Goal: Task Accomplishment & Management: Manage account settings

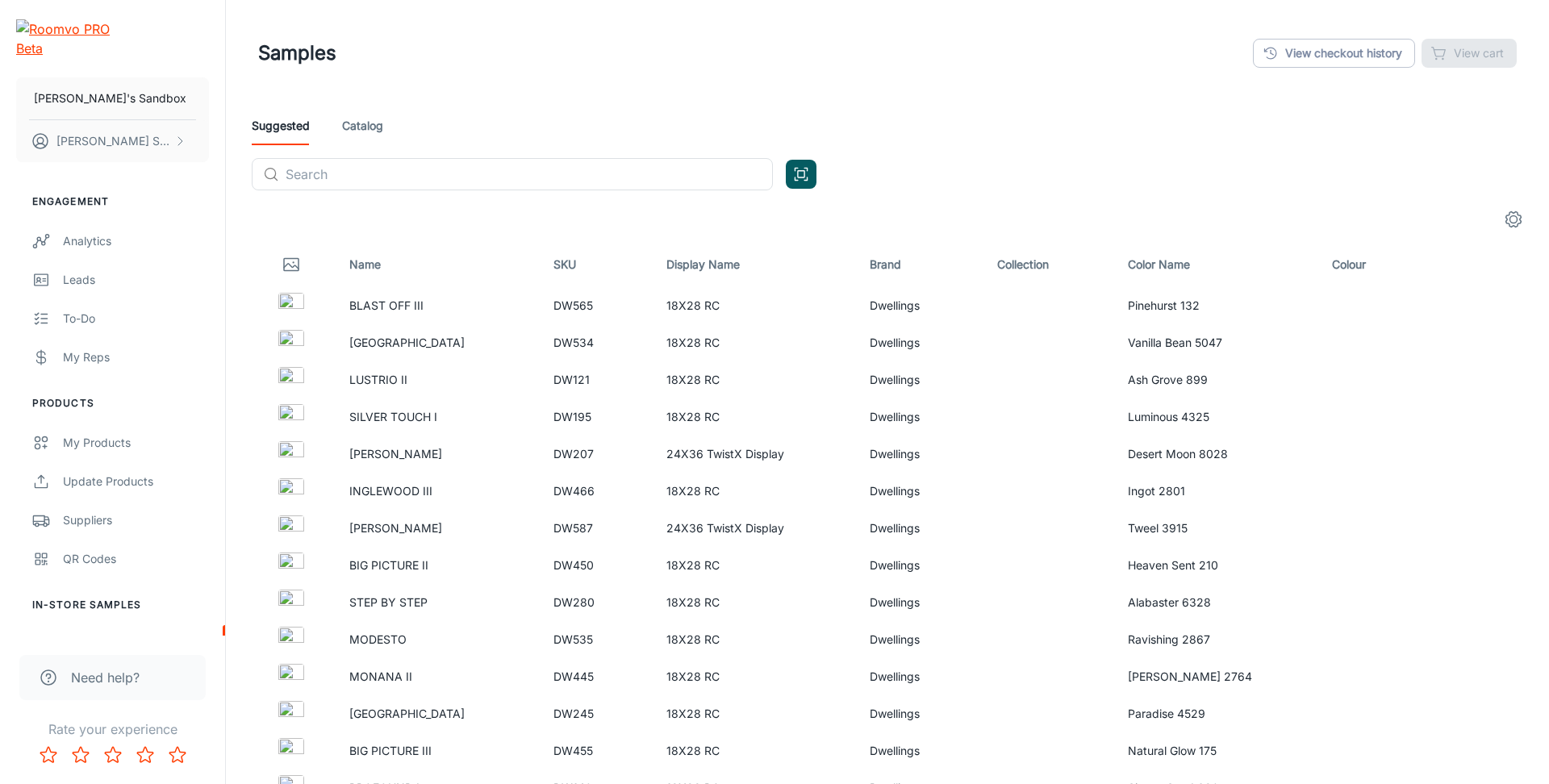
scroll to position [1, 0]
click at [1521, 217] on icon "settings" at bounding box center [1512, 218] width 19 height 19
click at [1513, 213] on icon "settings" at bounding box center [1513, 219] width 15 height 15
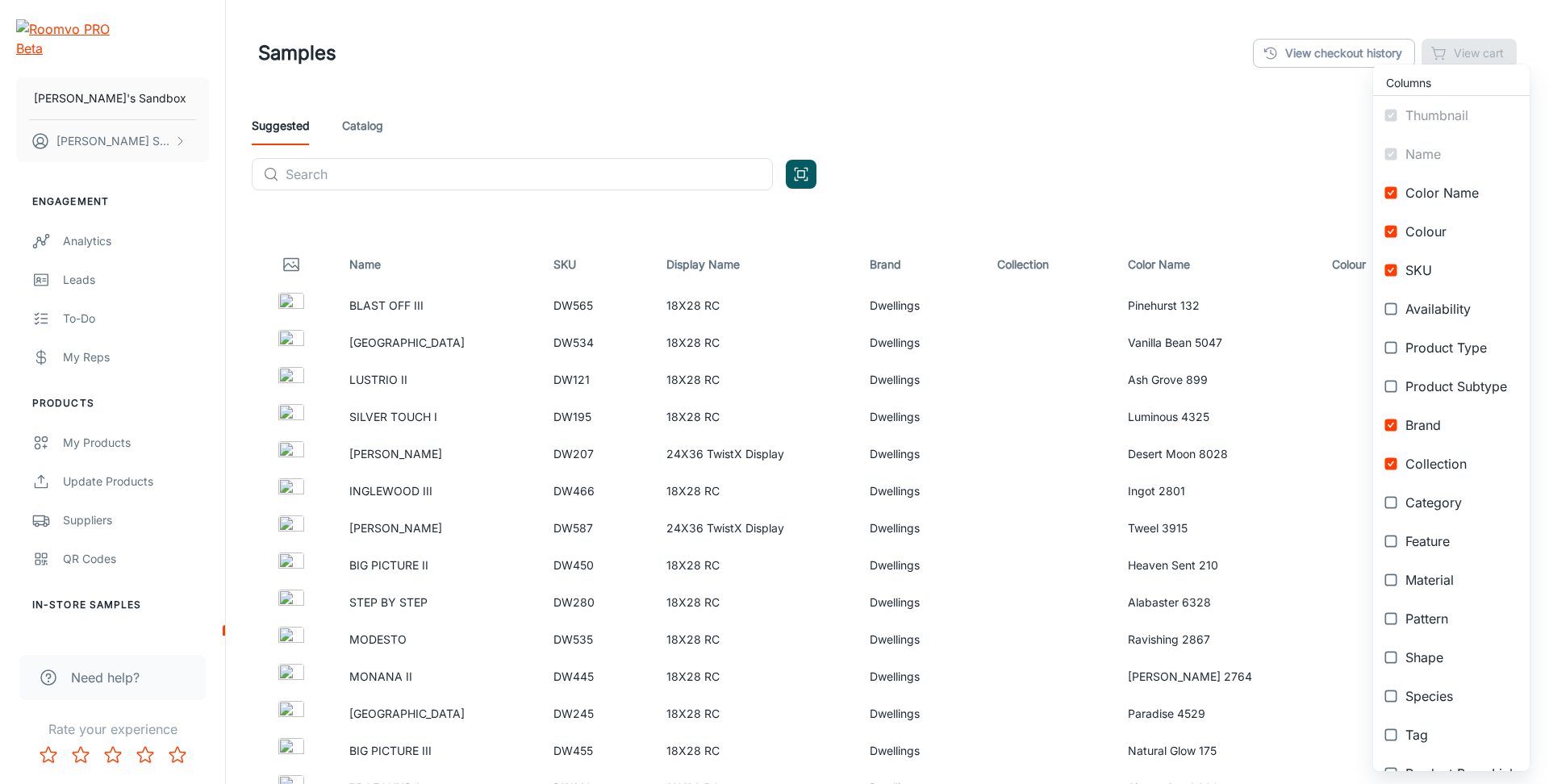
click at [1476, 182] on li "Color Name" at bounding box center [1451, 192] width 156 height 39
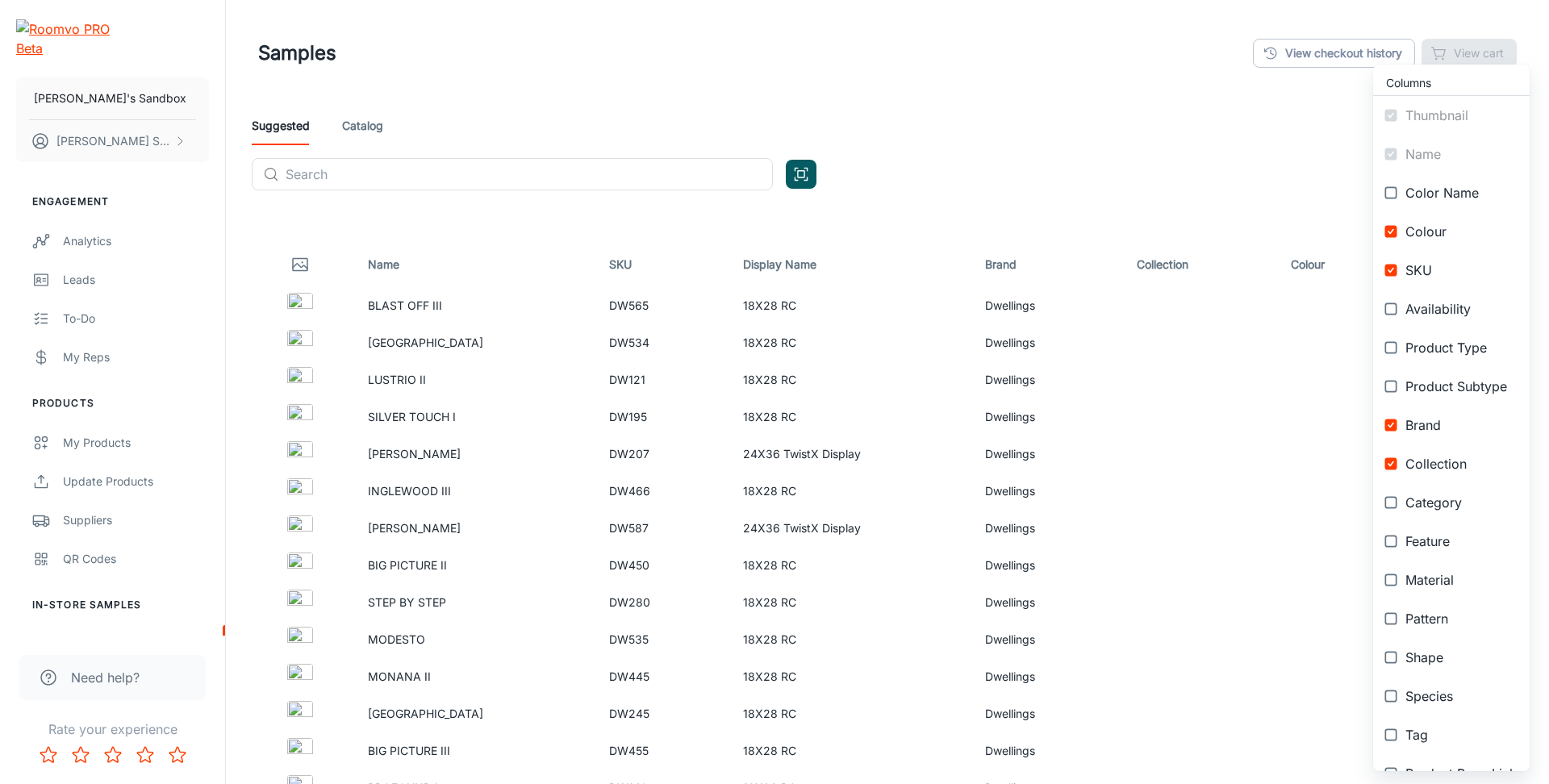
click at [1471, 186] on span "Color Name" at bounding box center [1461, 192] width 111 height 19
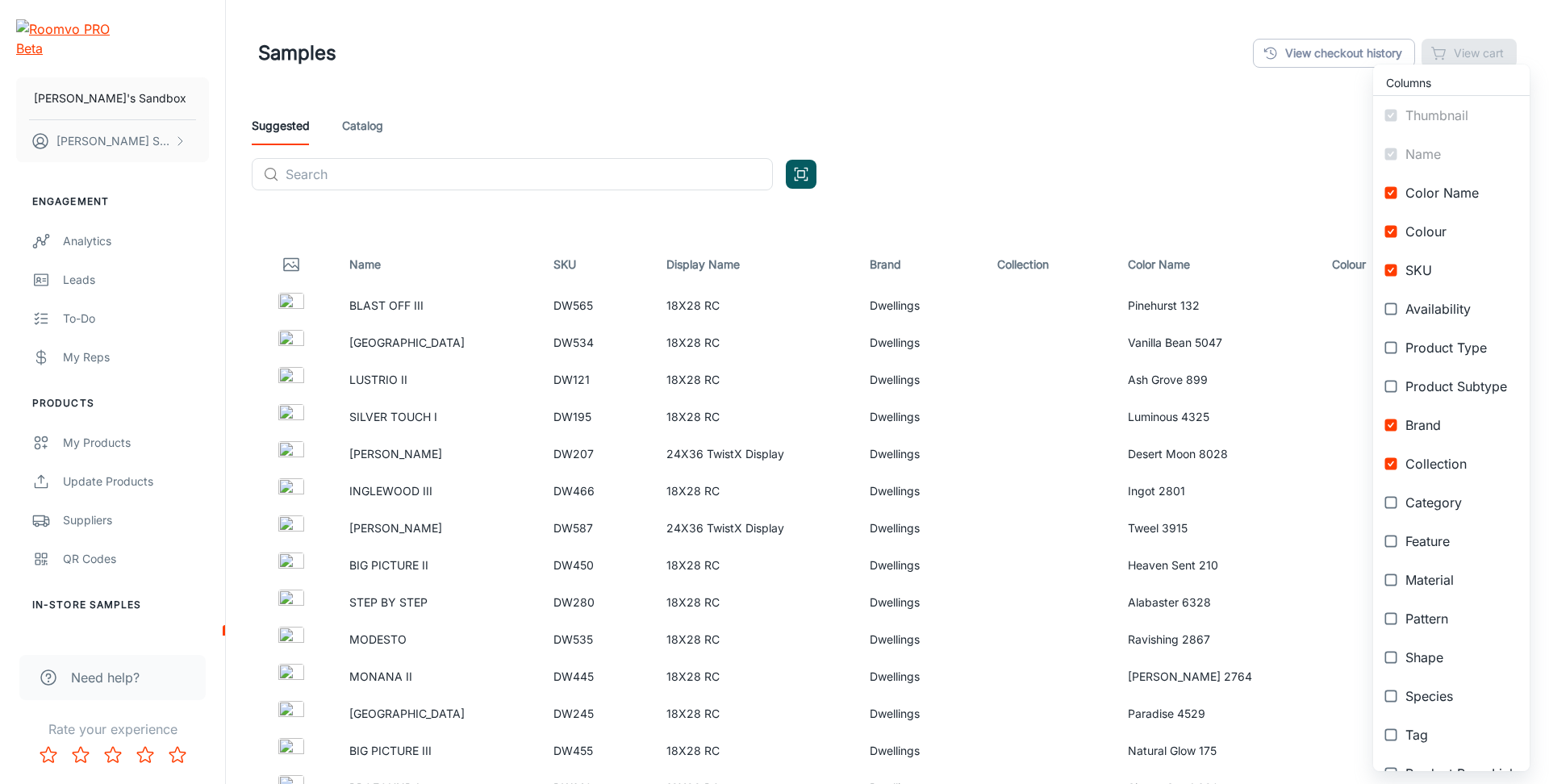
click at [1471, 186] on span "Color Name" at bounding box center [1461, 192] width 111 height 19
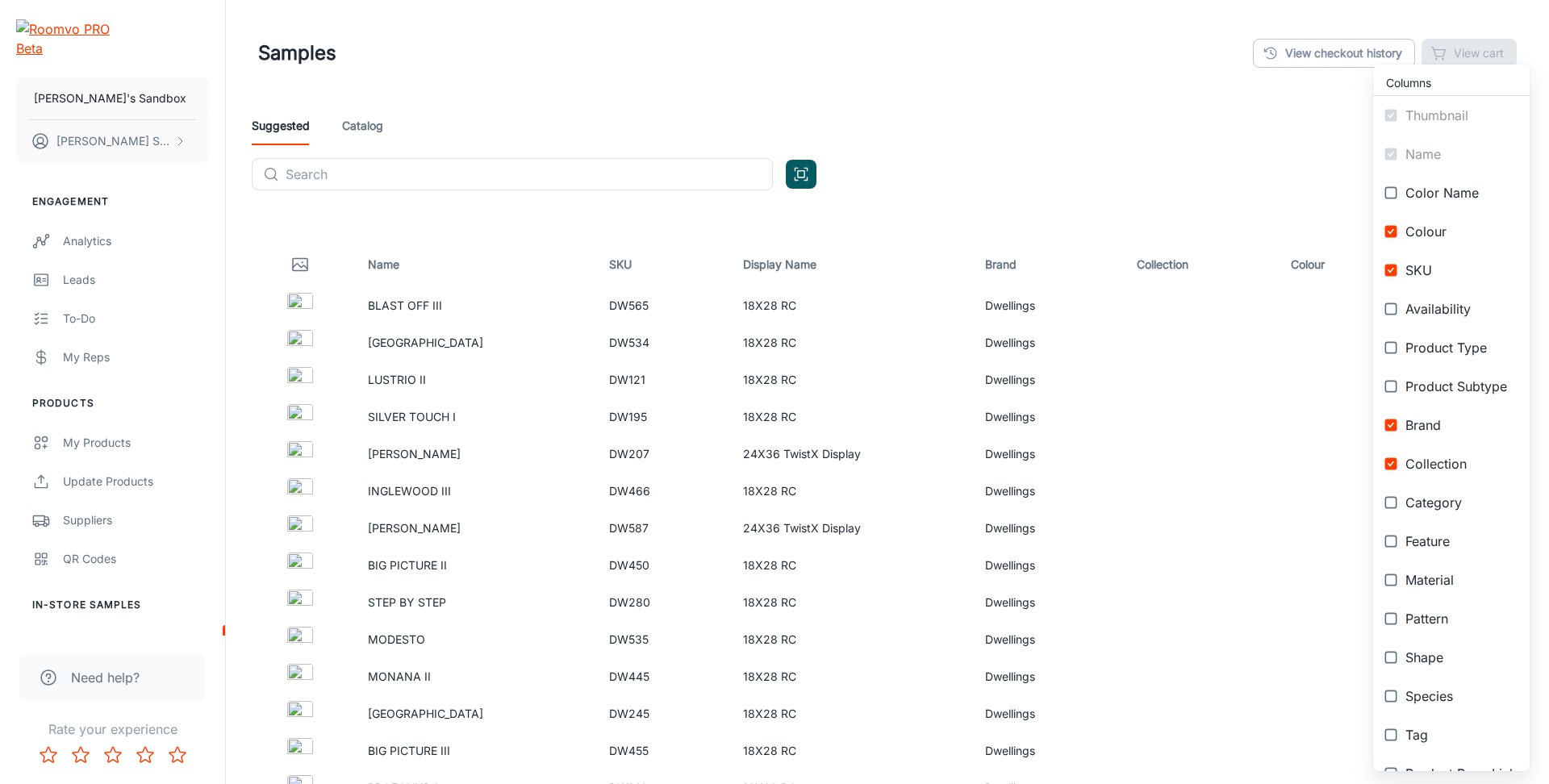
click at [1471, 186] on span "Color Name" at bounding box center [1461, 192] width 111 height 19
checkbox input "true"
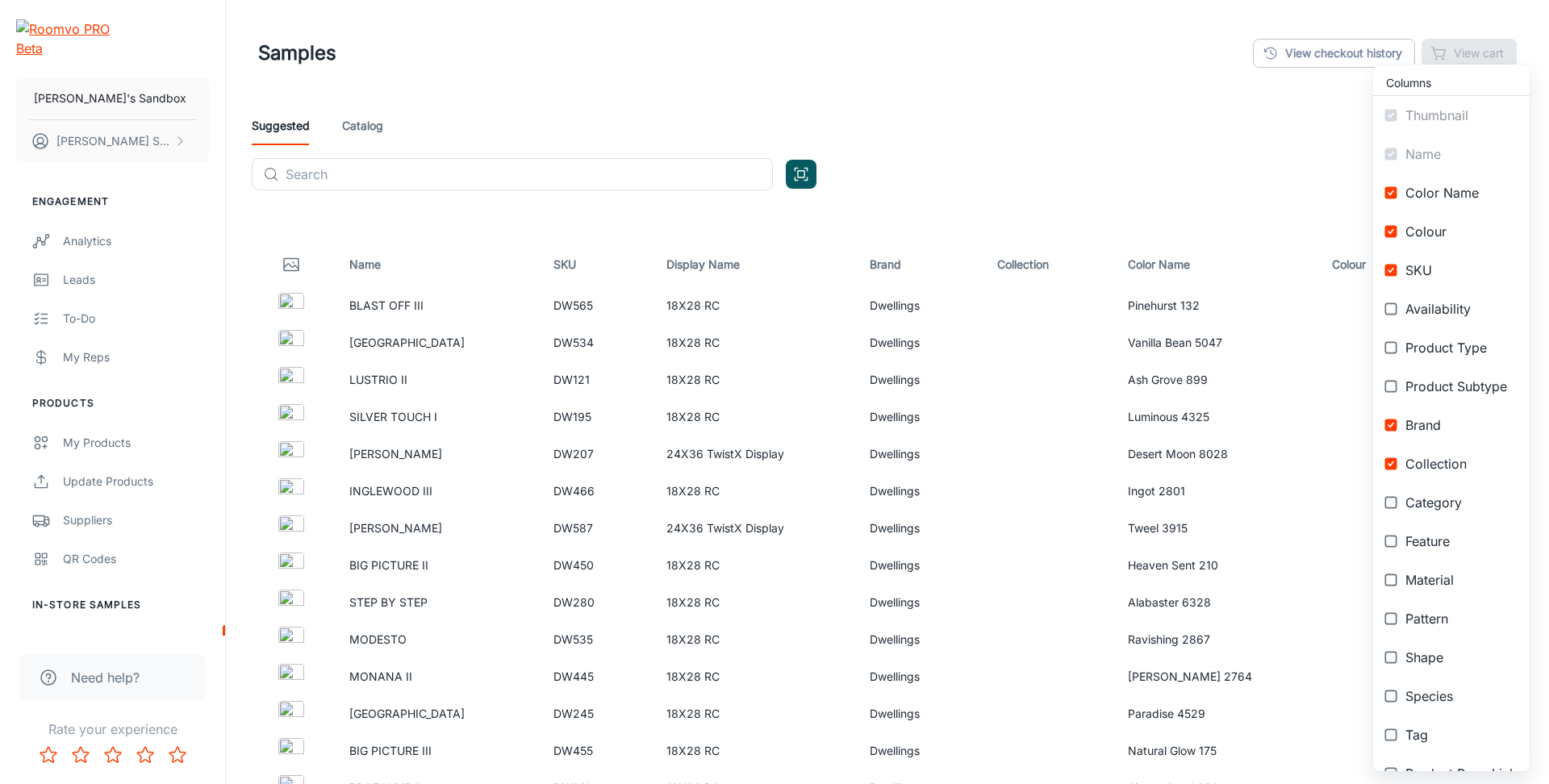
click at [1435, 314] on span "Availability" at bounding box center [1461, 308] width 111 height 19
click at [1434, 310] on span "Availability" at bounding box center [1461, 308] width 111 height 19
checkbox input "false"
click at [1426, 268] on span "SKU" at bounding box center [1461, 269] width 111 height 19
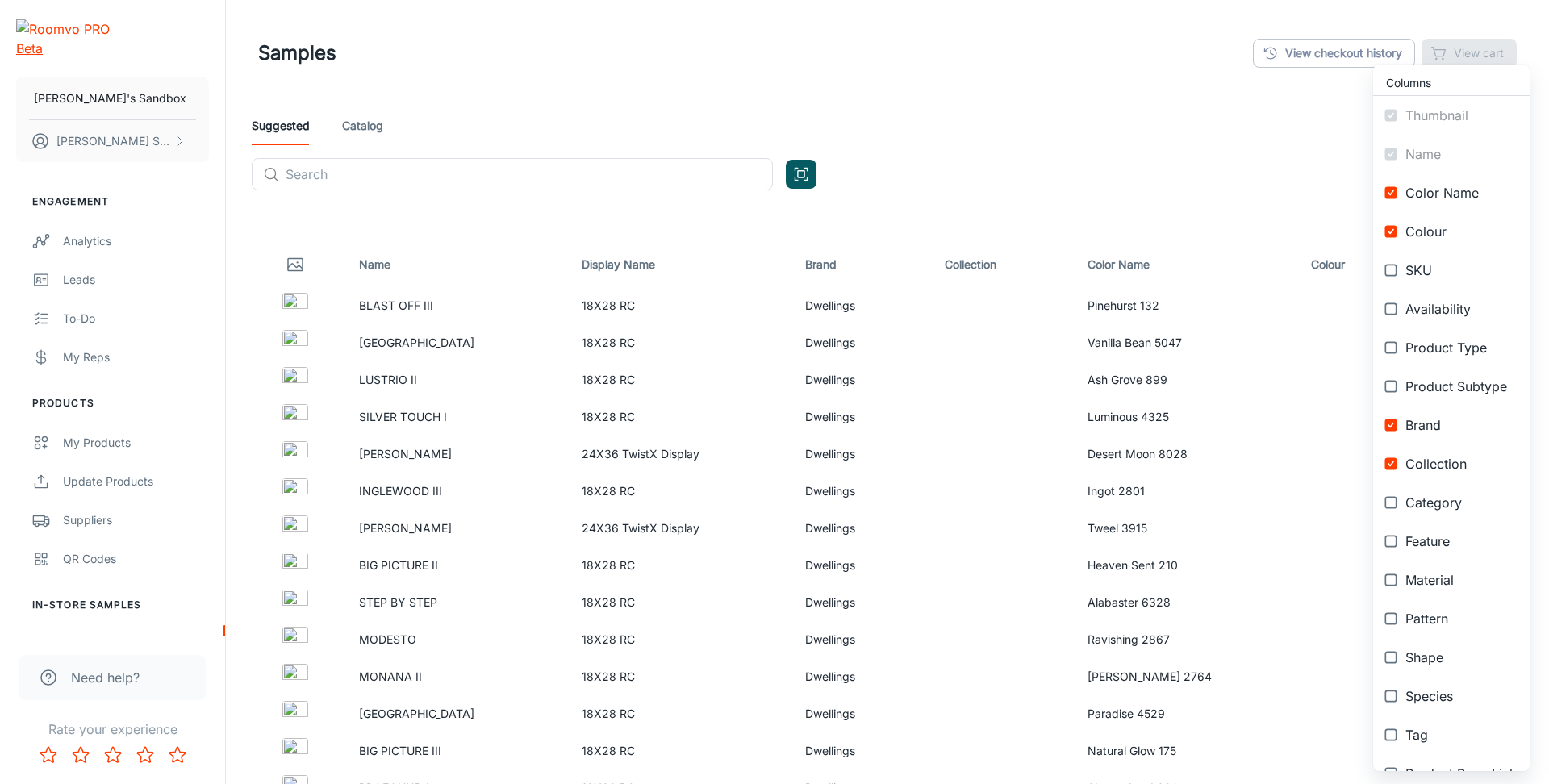
click at [1426, 268] on span "SKU" at bounding box center [1461, 269] width 111 height 19
checkbox input "true"
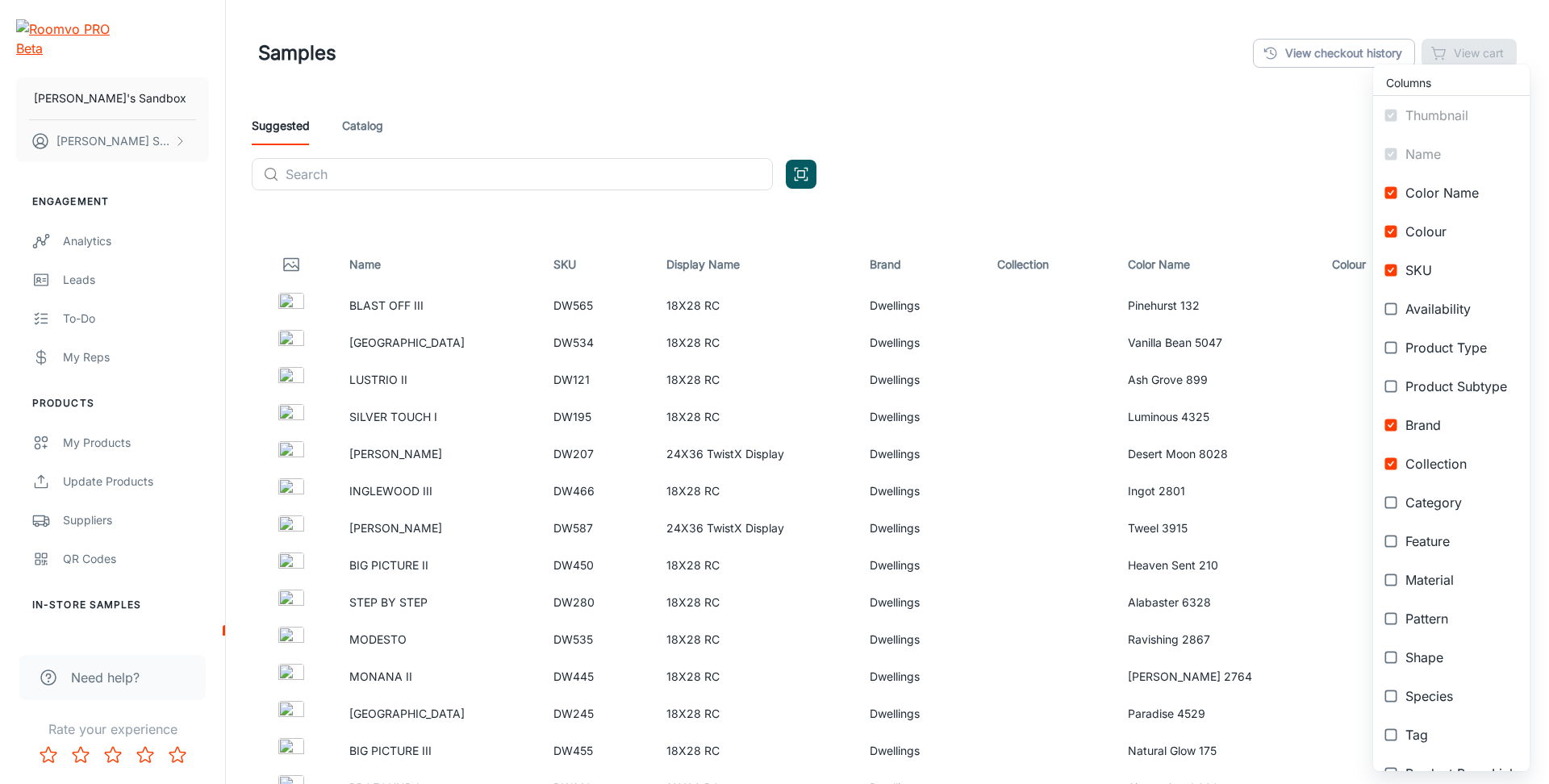
click at [1341, 145] on div at bounding box center [774, 392] width 1549 height 784
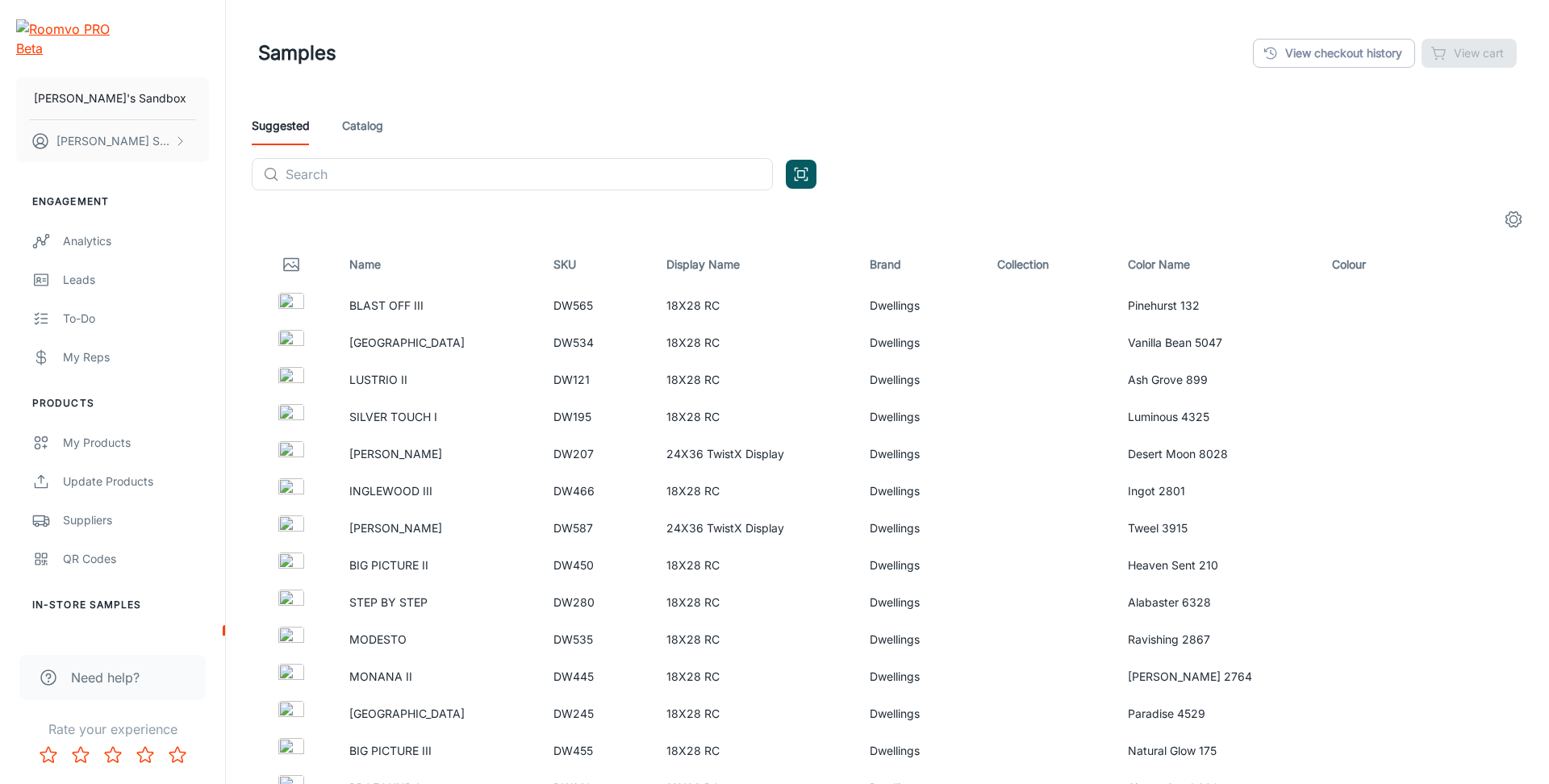
click at [1509, 229] on icon "settings" at bounding box center [1512, 219] width 19 height 19
click at [1515, 223] on icon "settings" at bounding box center [1512, 219] width 19 height 19
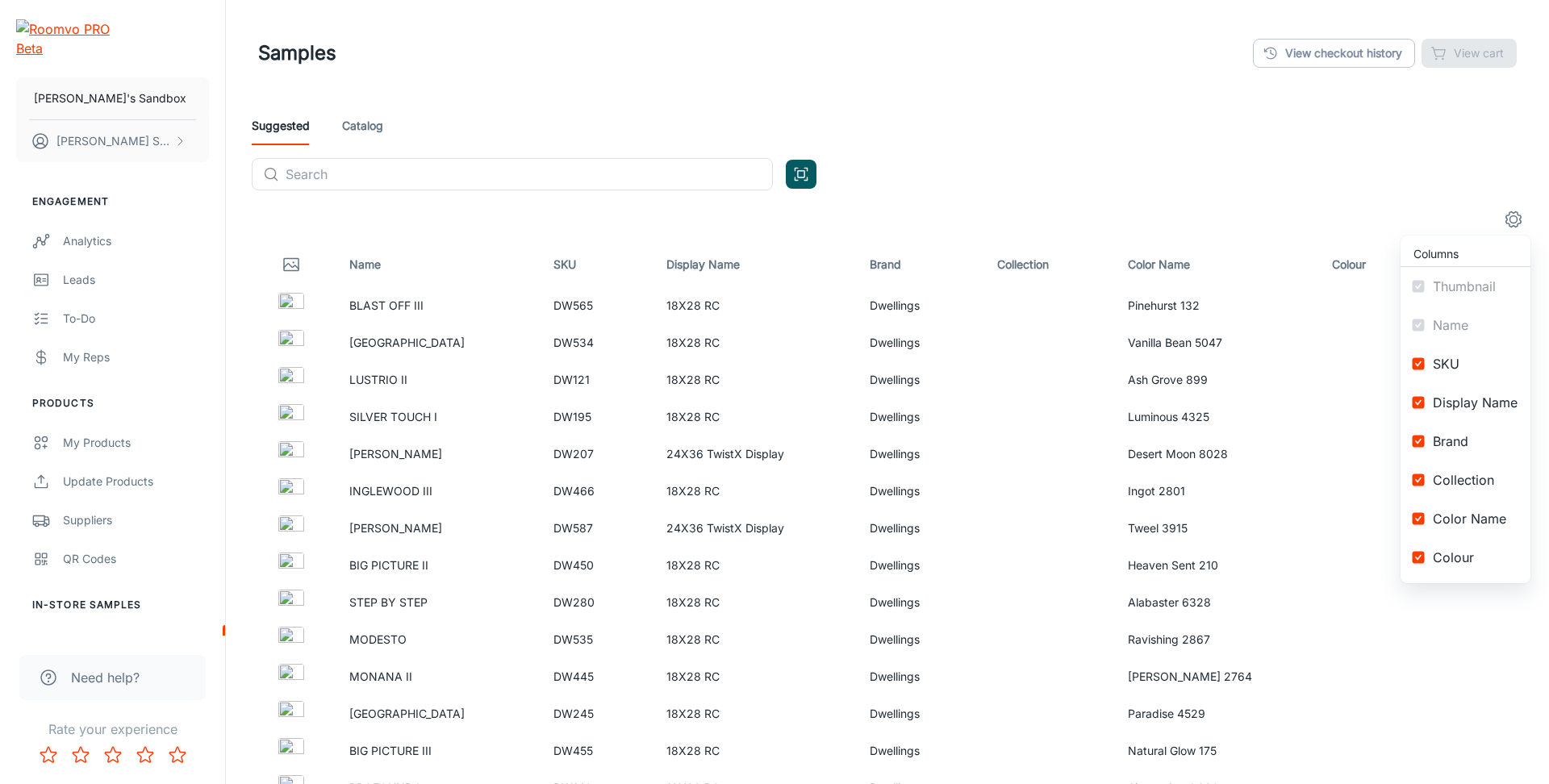
click at [1463, 369] on span "SKU" at bounding box center [1474, 363] width 85 height 19
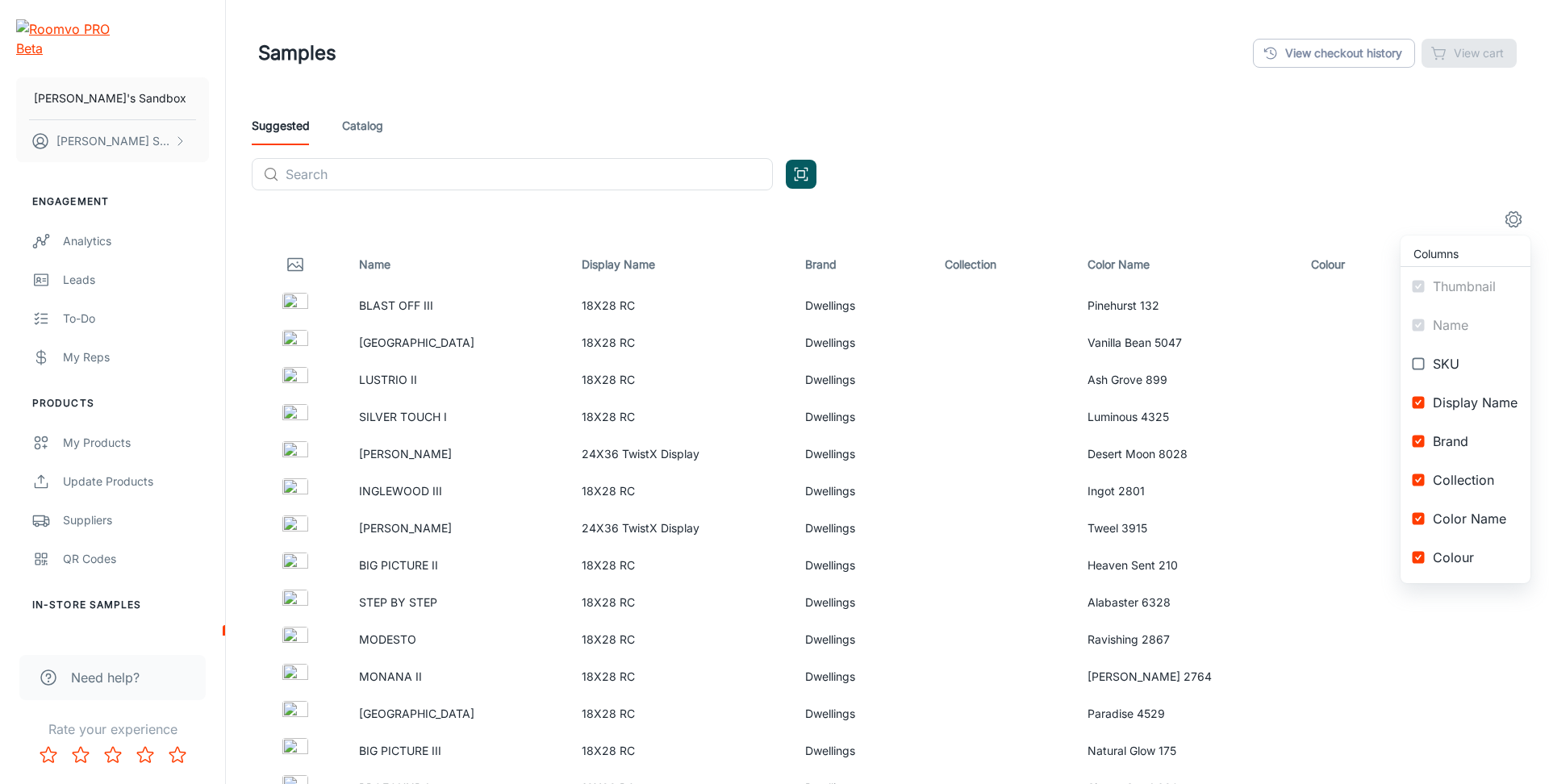
click at [1463, 369] on span "SKU" at bounding box center [1474, 363] width 85 height 19
checkbox input "true"
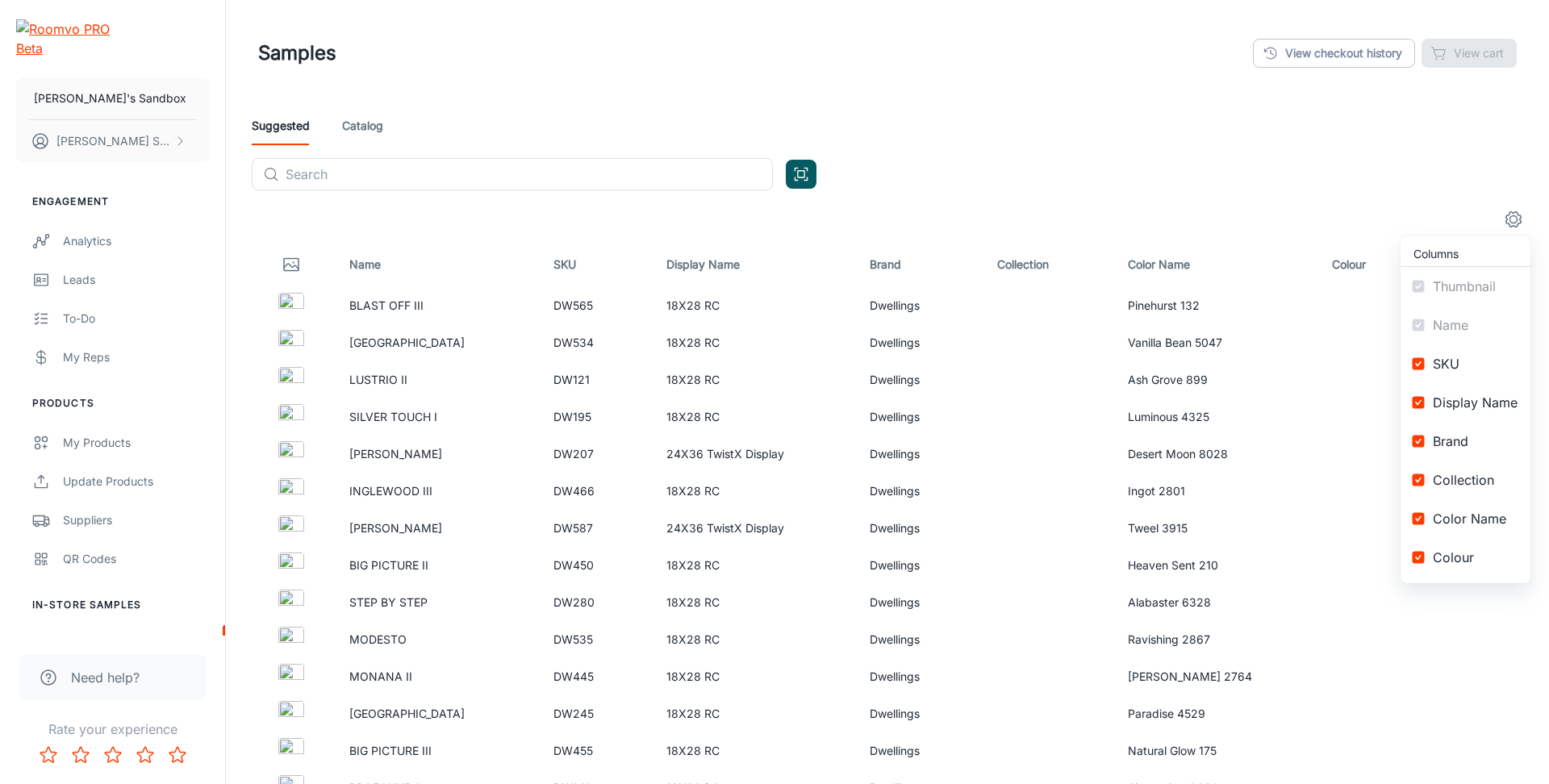
click at [1476, 408] on span "Display Name" at bounding box center [1474, 401] width 85 height 19
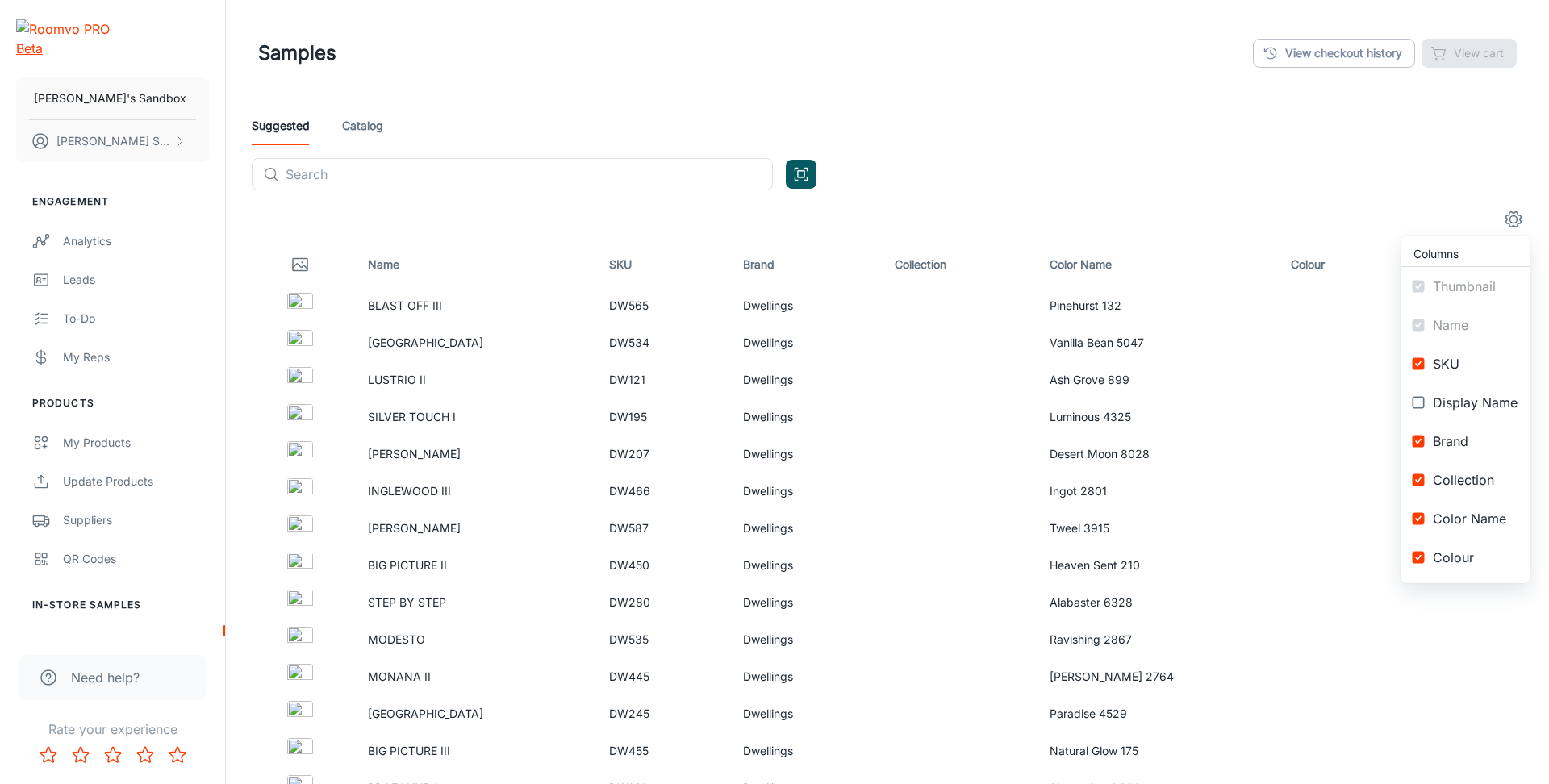
click at [1476, 408] on span "Display Name" at bounding box center [1474, 401] width 85 height 19
checkbox input "true"
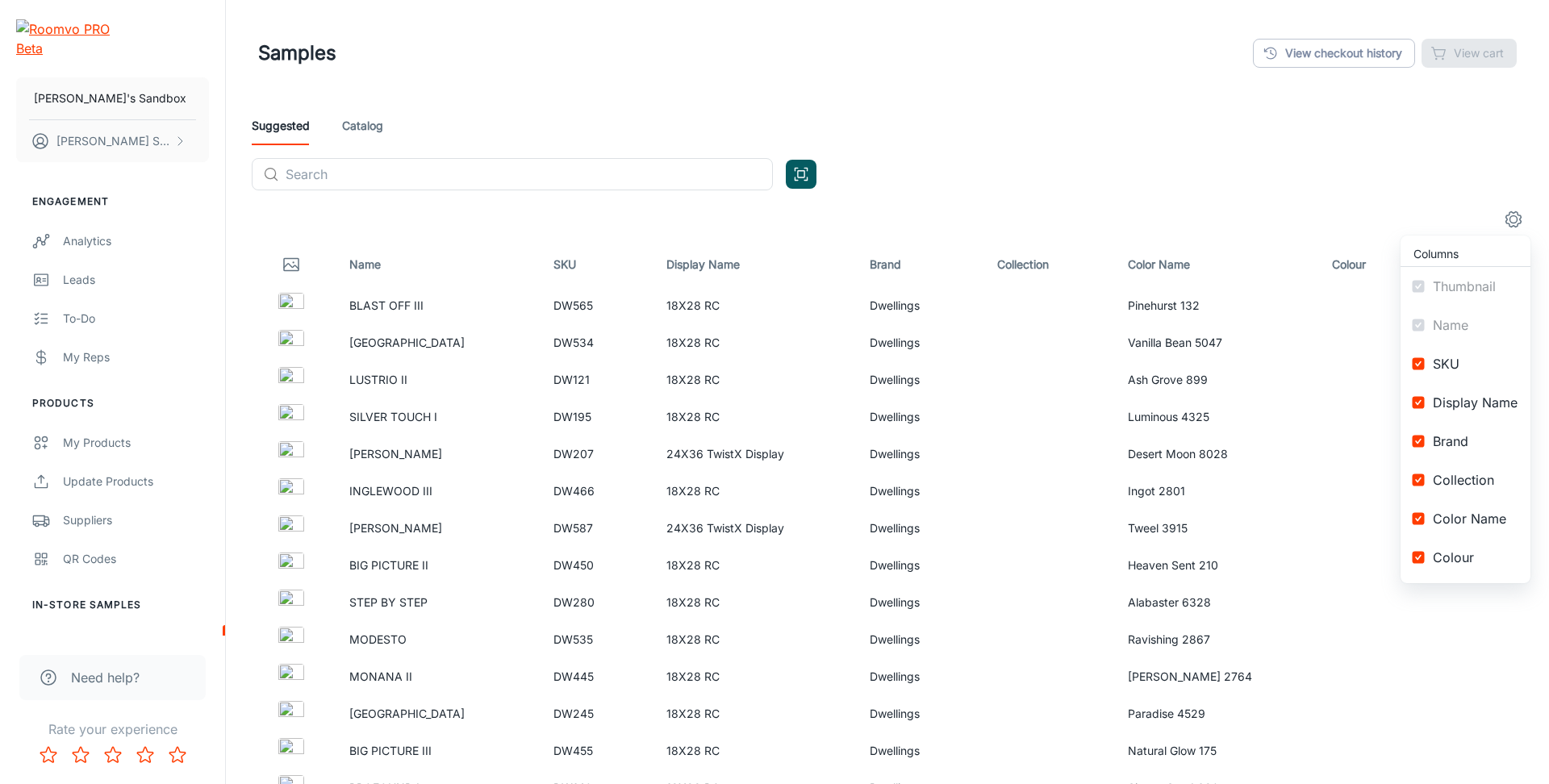
click at [1470, 435] on span "Brand" at bounding box center [1474, 440] width 85 height 19
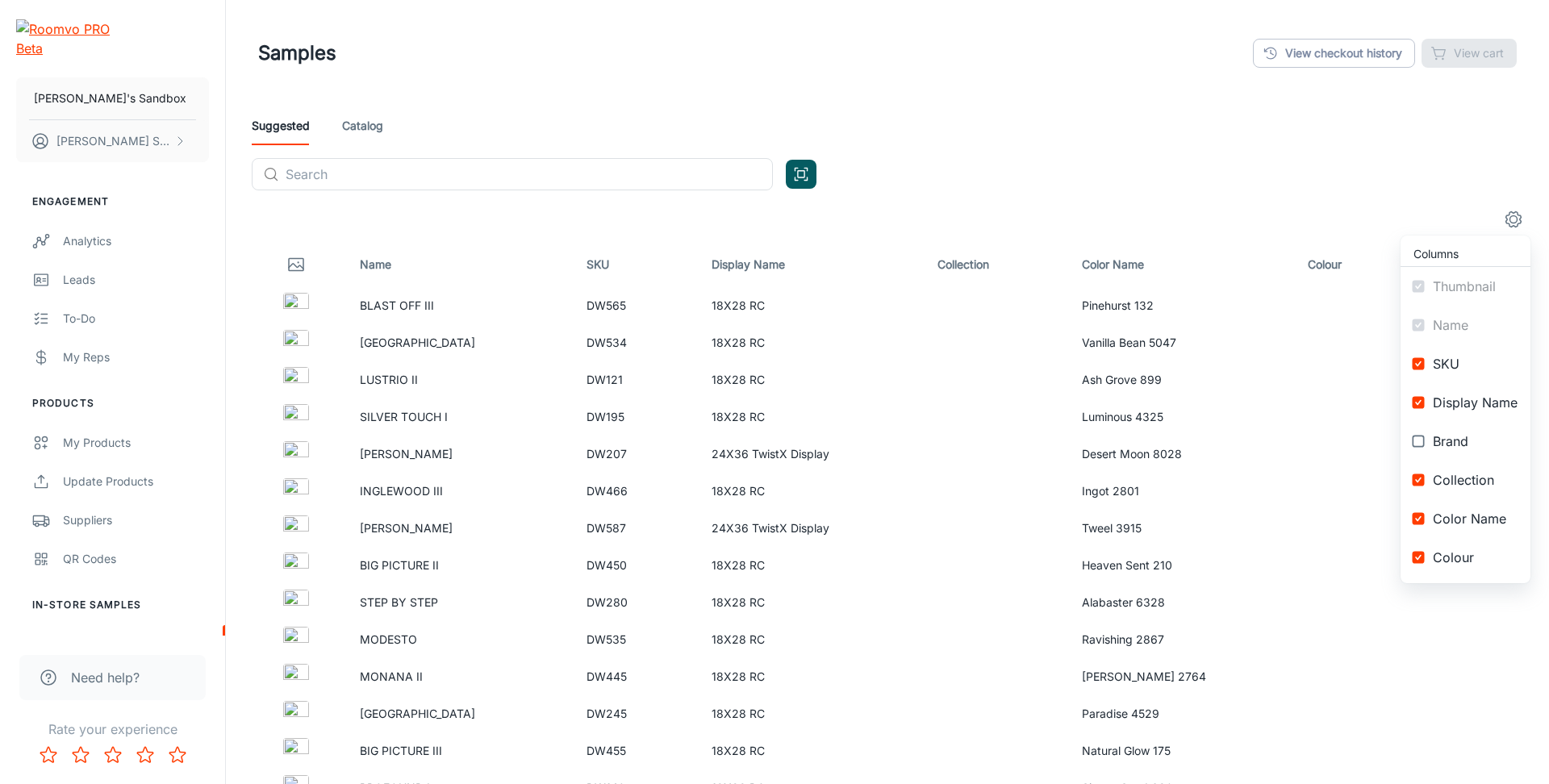
click at [1470, 435] on span "Brand" at bounding box center [1474, 440] width 85 height 19
checkbox input "true"
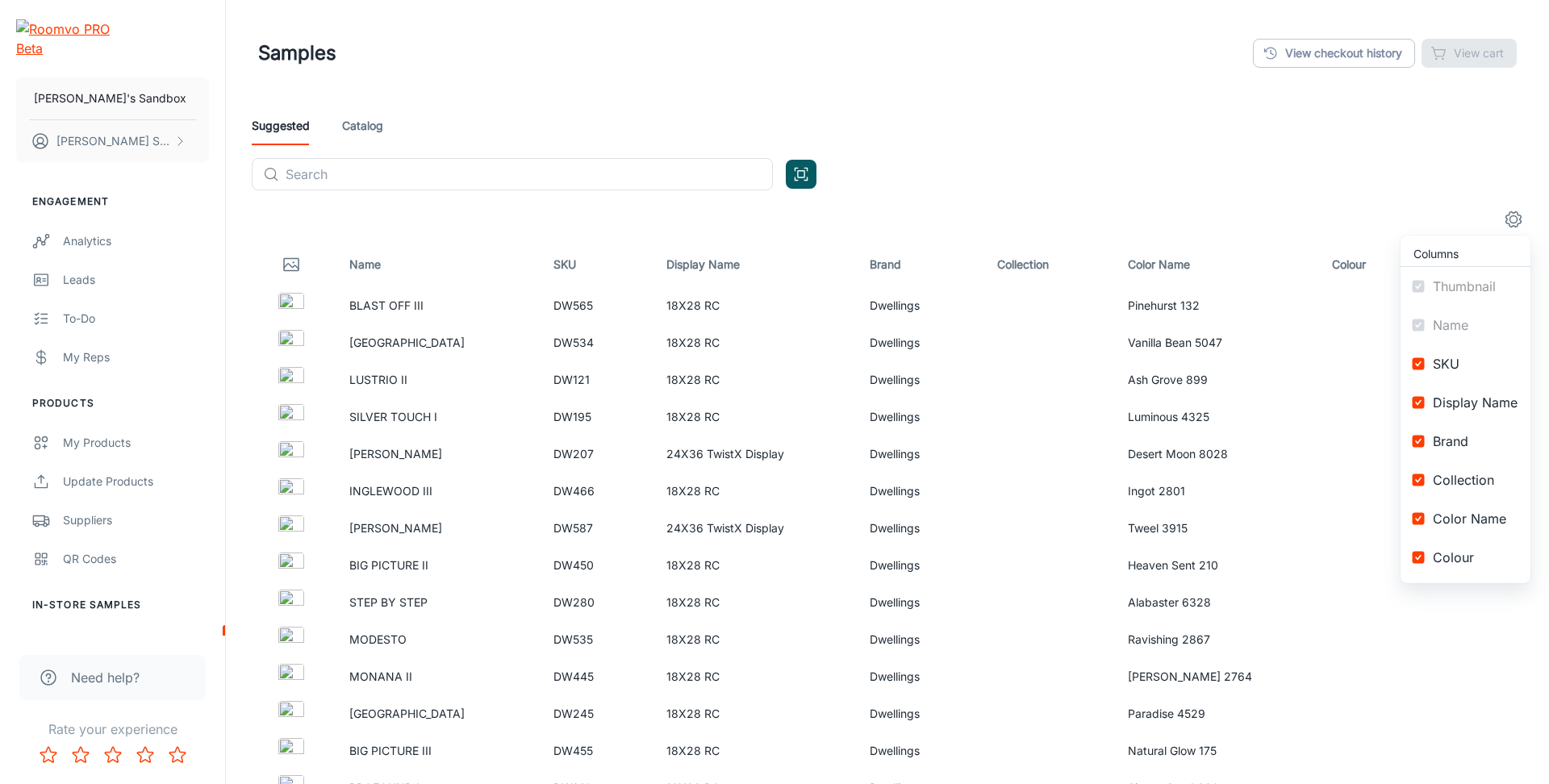
drag, startPoint x: 1485, startPoint y: 476, endPoint x: 1481, endPoint y: 487, distance: 11.7
click at [1485, 477] on span "Collection" at bounding box center [1474, 479] width 85 height 19
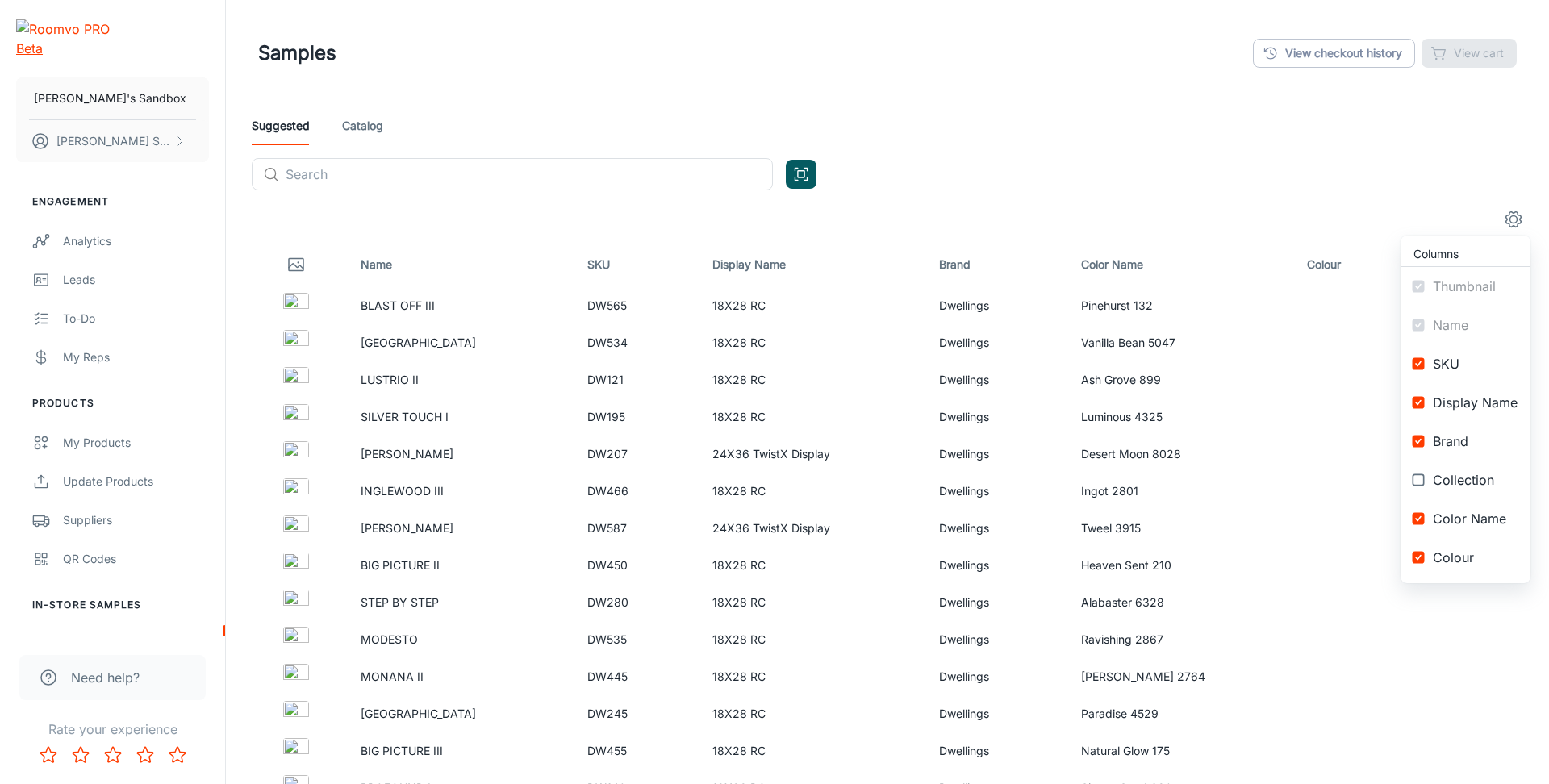
click at [1481, 487] on span "Collection" at bounding box center [1474, 479] width 85 height 19
checkbox input "true"
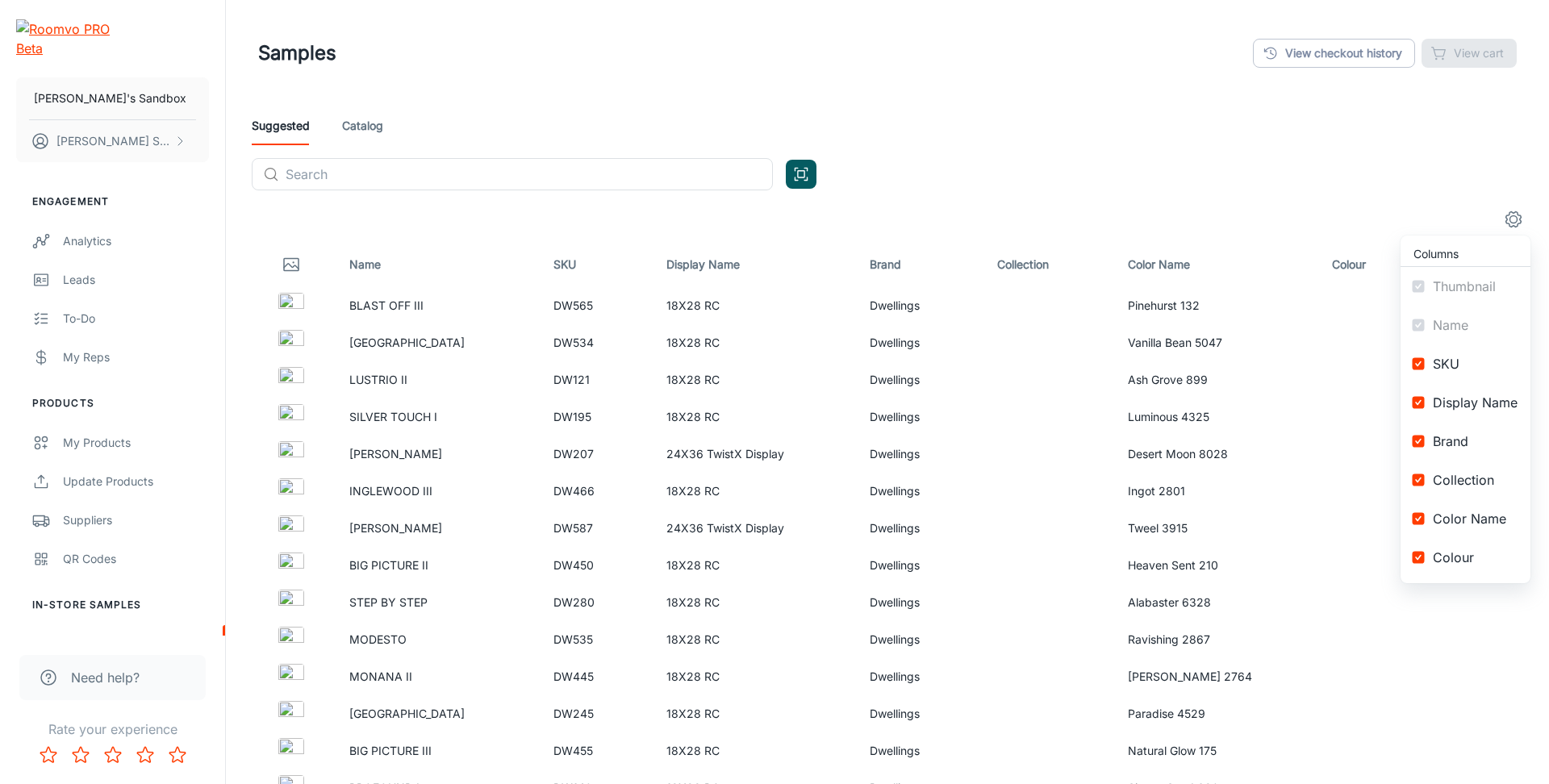
click at [1487, 524] on span "Color Name" at bounding box center [1474, 518] width 85 height 19
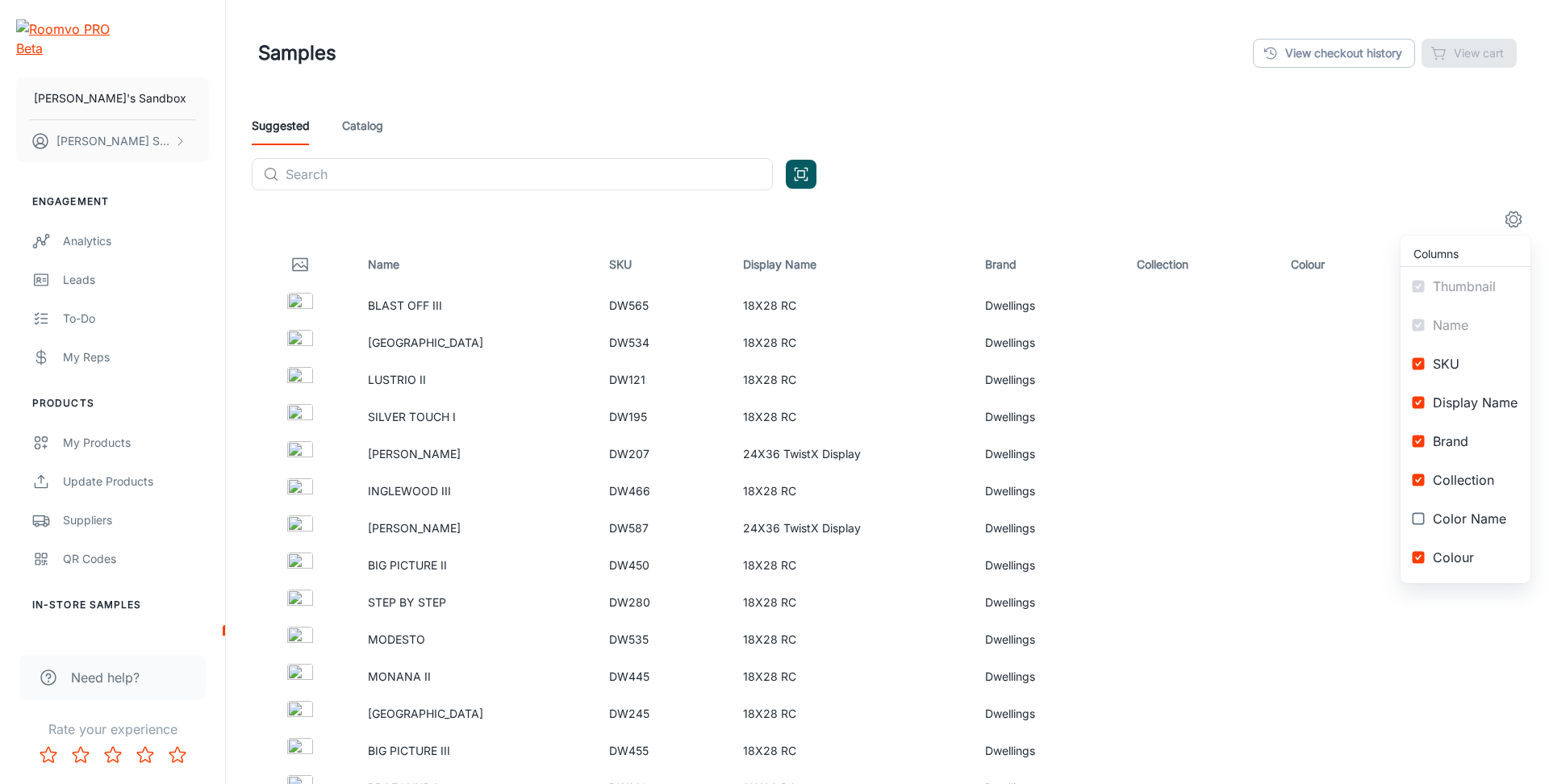
click at [1487, 524] on span "Color Name" at bounding box center [1474, 518] width 85 height 19
checkbox input "true"
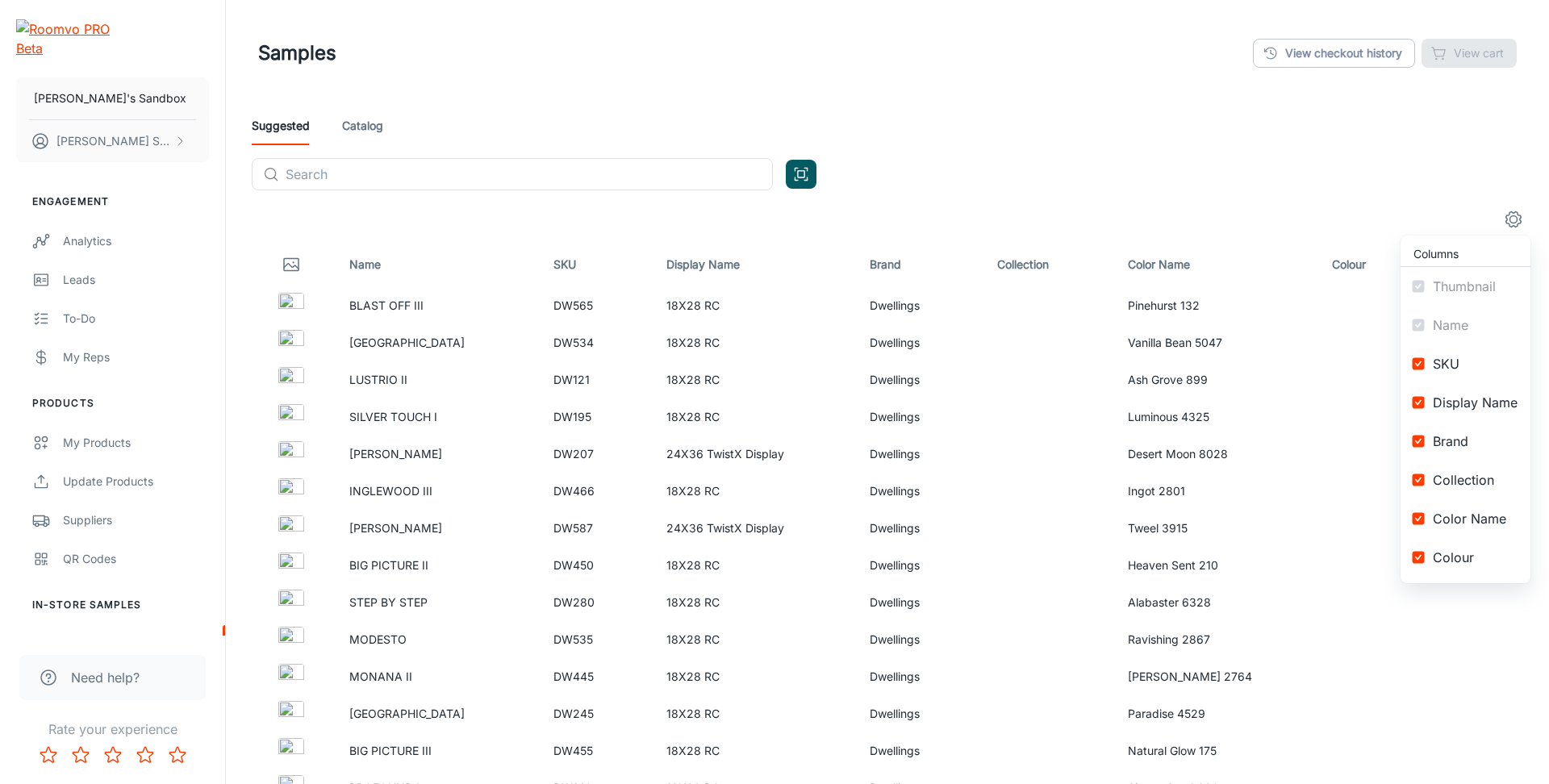
click at [1489, 548] on span "Colour" at bounding box center [1474, 556] width 85 height 19
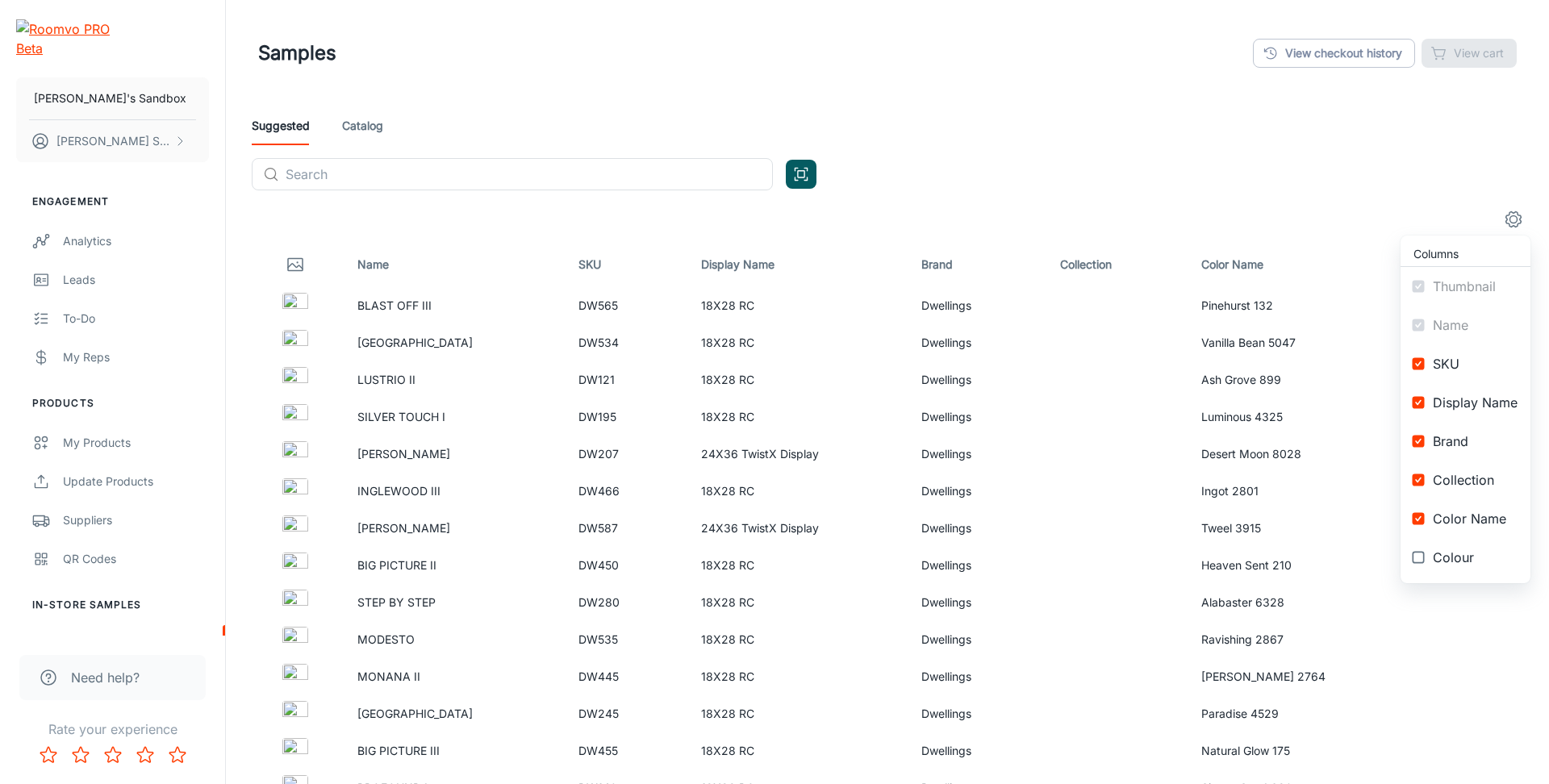
click at [1489, 548] on span "Colour" at bounding box center [1474, 556] width 85 height 19
checkbox input "true"
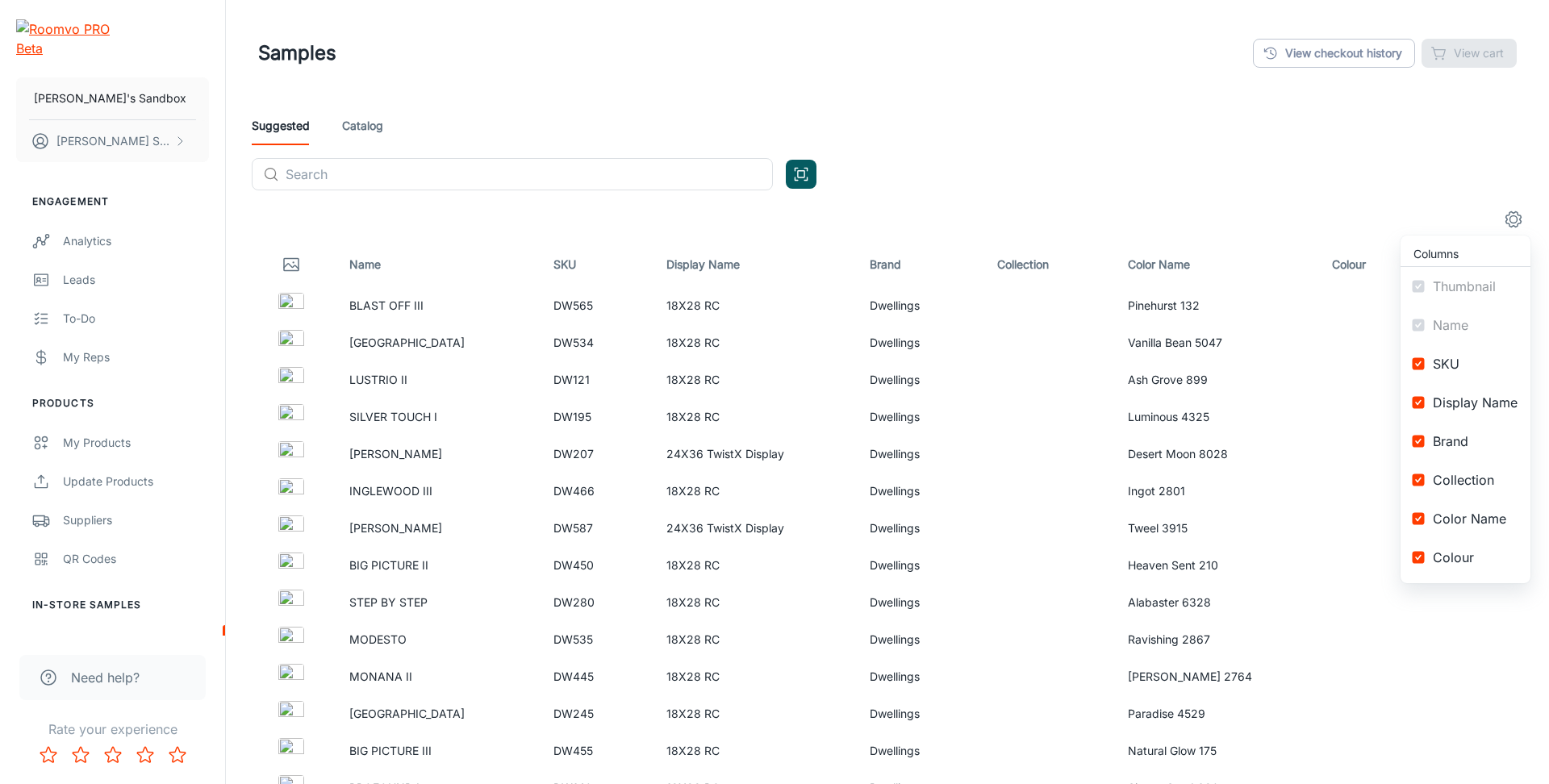
click at [1516, 205] on div at bounding box center [774, 392] width 1549 height 784
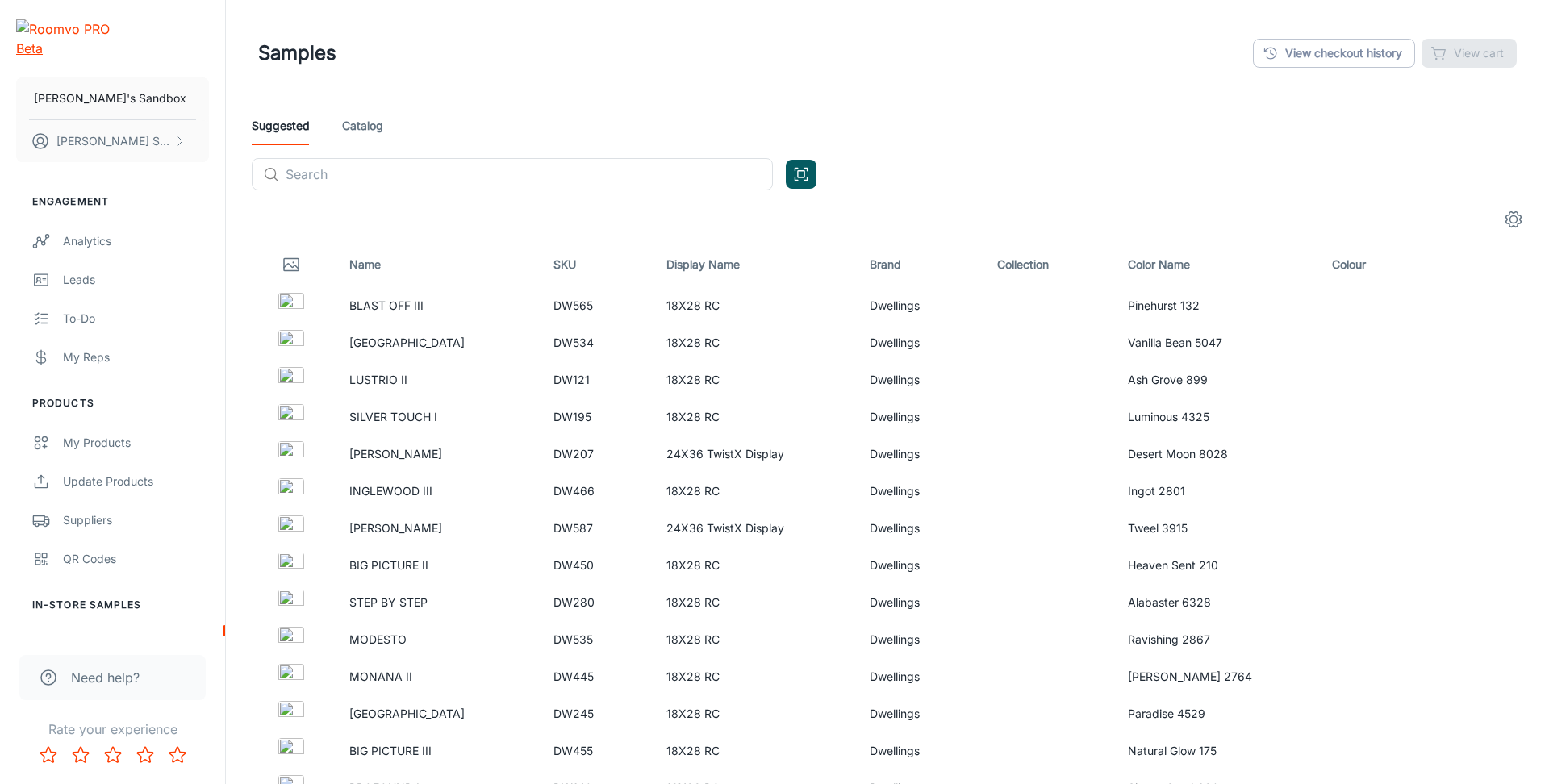
click at [376, 123] on link "Catalog" at bounding box center [362, 125] width 41 height 39
